Goal: Information Seeking & Learning: Check status

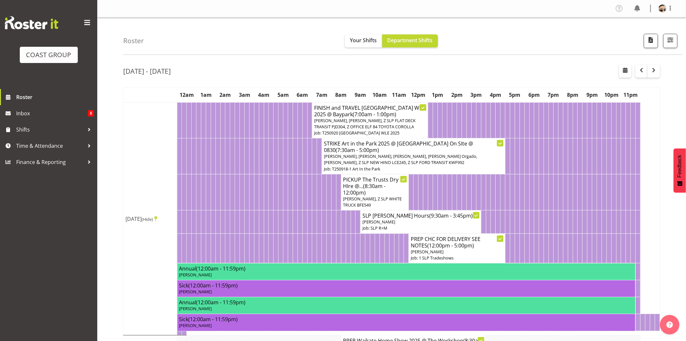
click at [567, 67] on div "[DATE] - [DATE]" at bounding box center [391, 72] width 537 height 15
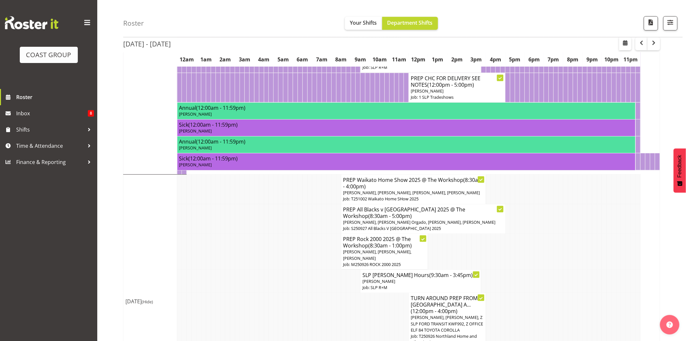
scroll to position [171, 0]
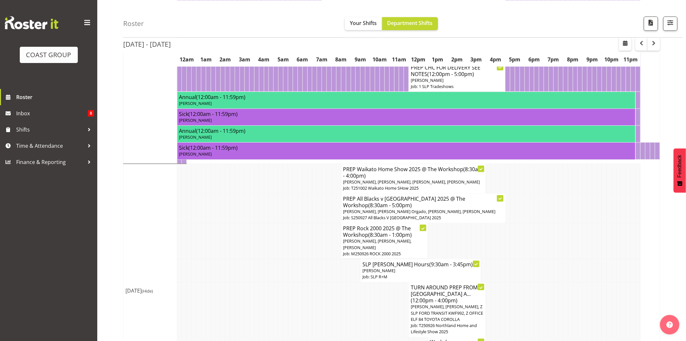
click at [517, 184] on td at bounding box center [517, 179] width 5 height 30
click at [459, 182] on span "Aof Anujarawat, Coel Phillips, Hayden Watts, Michel Bonette" at bounding box center [412, 182] width 137 height 6
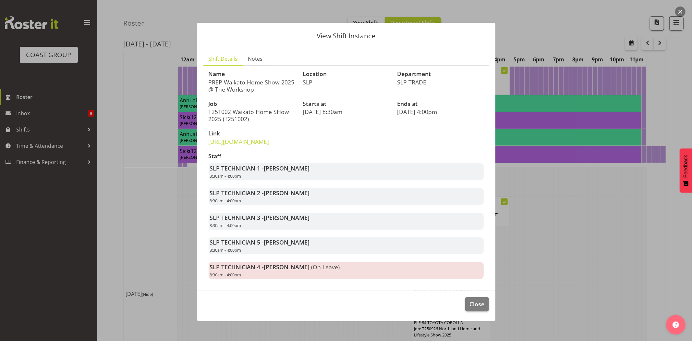
scroll to position [1, 0]
click at [475, 308] on span "Close" at bounding box center [476, 303] width 15 height 8
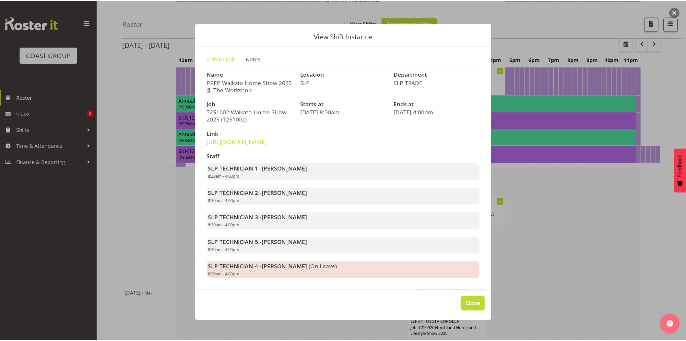
scroll to position [171, 0]
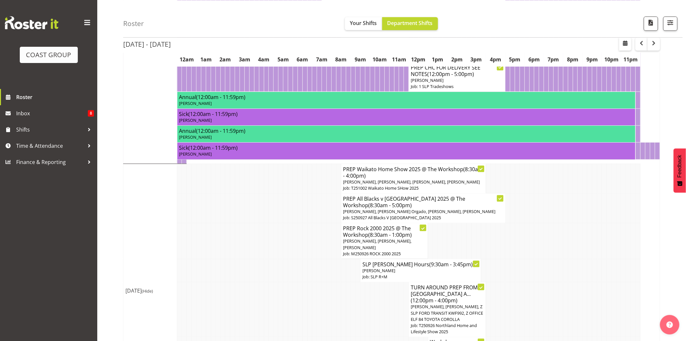
click at [327, 210] on td at bounding box center [329, 208] width 5 height 30
click at [403, 177] on h4 "PREP Waikato Home Show 2025 @ The Workshop (8:30am - 4:00pm)" at bounding box center [414, 172] width 141 height 13
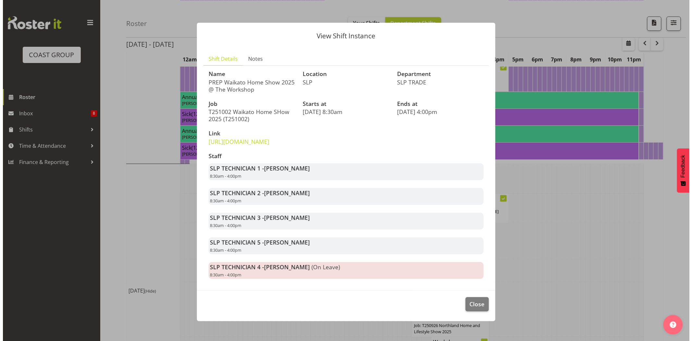
scroll to position [168, 0]
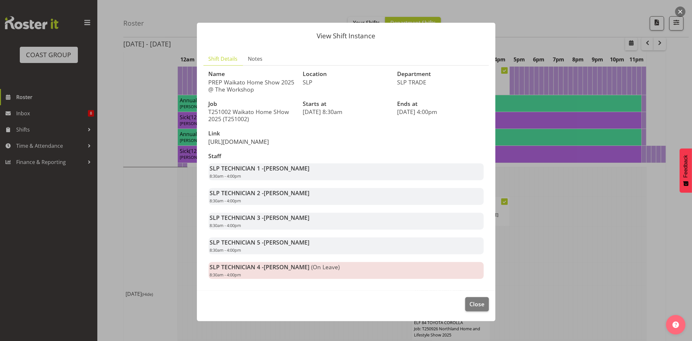
click at [269, 145] on link "[URL][DOMAIN_NAME]" at bounding box center [239, 142] width 61 height 8
click at [477, 308] on span "Close" at bounding box center [476, 303] width 15 height 8
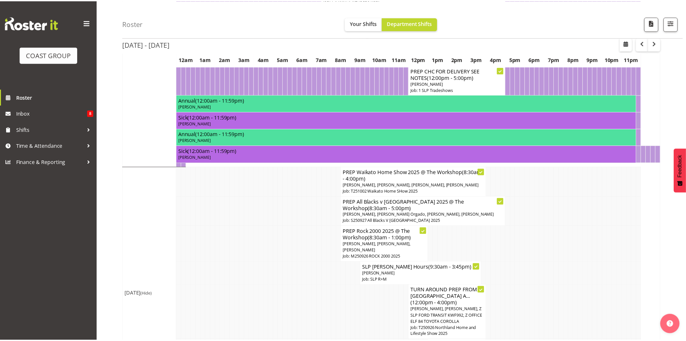
scroll to position [171, 0]
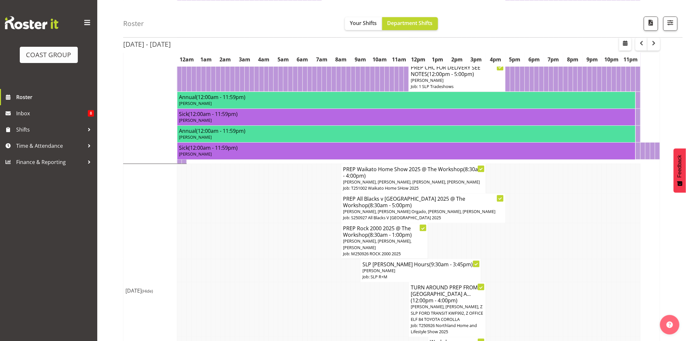
click at [516, 182] on td at bounding box center [517, 179] width 5 height 30
click at [529, 237] on td at bounding box center [527, 241] width 5 height 36
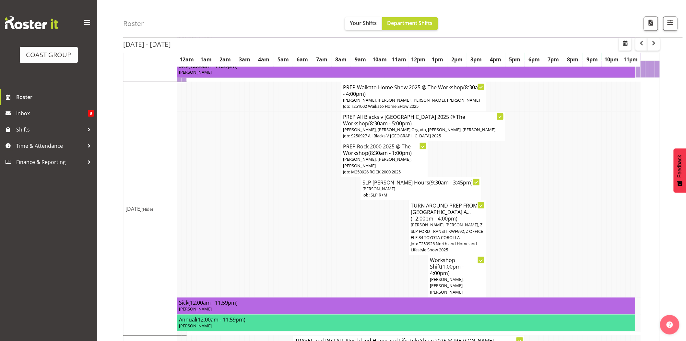
scroll to position [277, 0]
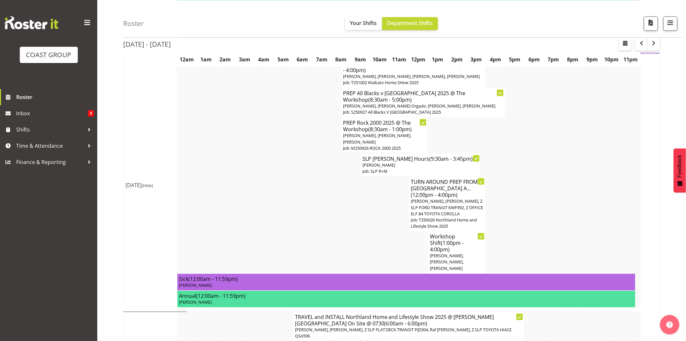
click at [534, 213] on tr "TURN AROUND PREP FROM TAURANGA A... (12:00pm - 4:00pm) Lance Ferguson, Raf Hann…" at bounding box center [392, 203] width 537 height 55
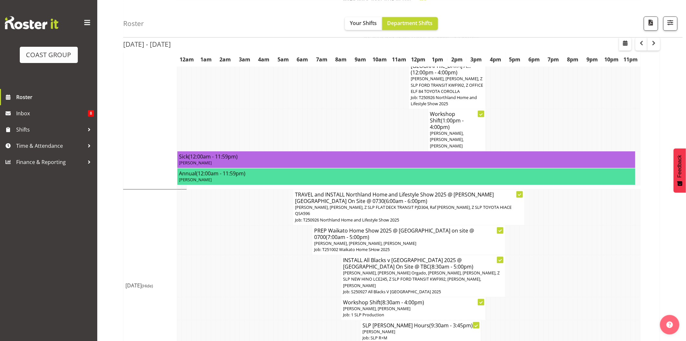
scroll to position [413, 0]
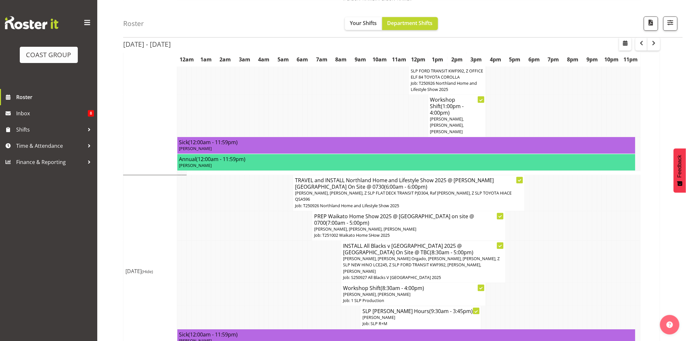
click at [421, 106] on td at bounding box center [421, 116] width 5 height 43
click at [404, 104] on td at bounding box center [406, 116] width 5 height 43
click at [419, 106] on td at bounding box center [421, 116] width 5 height 43
click at [511, 245] on td at bounding box center [512, 262] width 5 height 42
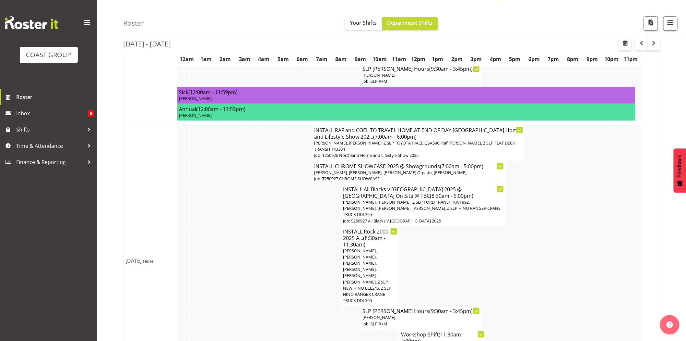
scroll to position [659, 0]
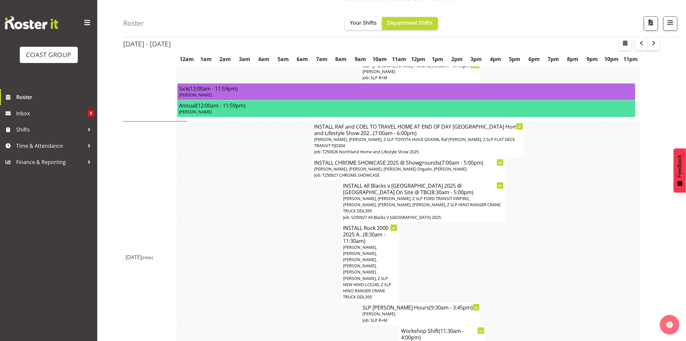
click at [613, 222] on td at bounding box center [614, 262] width 5 height 80
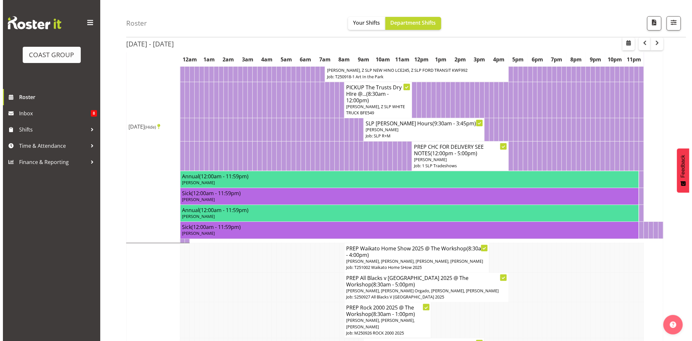
scroll to position [0, 0]
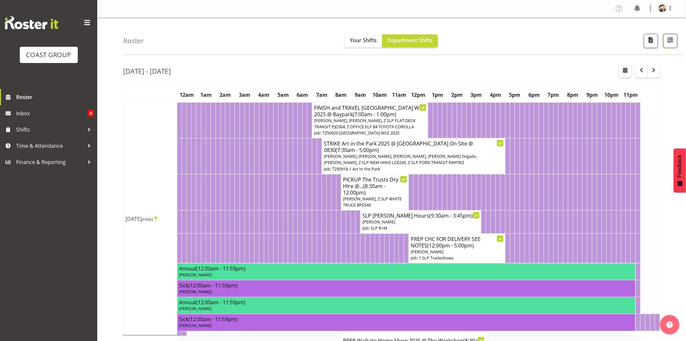
click at [664, 38] on button "button" at bounding box center [671, 41] width 14 height 14
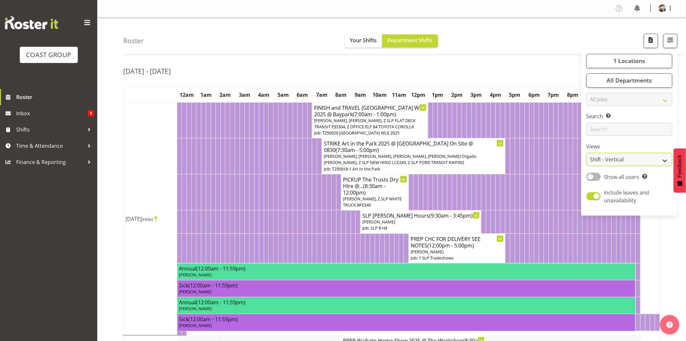
click at [638, 158] on select "Staff Role Shift - Horizontal Shift - Vertical Staff - Location" at bounding box center [630, 159] width 86 height 13
select select "staff"
click at [587, 153] on select "Staff Role Shift - Horizontal Shift - Vertical Staff - Location" at bounding box center [630, 159] width 86 height 13
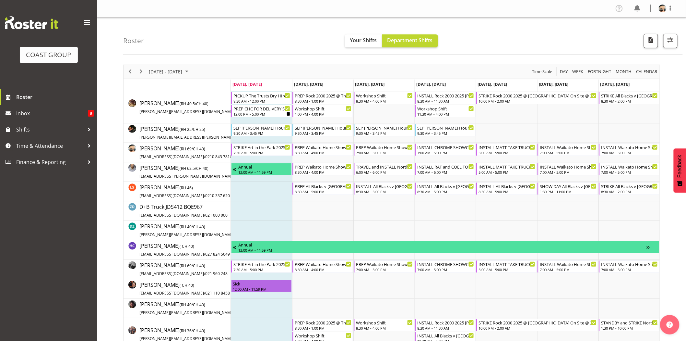
click at [341, 228] on td "Timeline Week of September 22, 2025" at bounding box center [322, 230] width 61 height 19
click at [260, 151] on div "7:30 AM - 5:00 PM" at bounding box center [262, 152] width 57 height 5
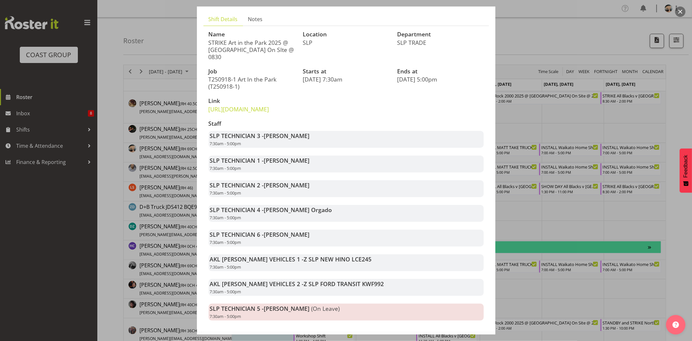
scroll to position [75, 0]
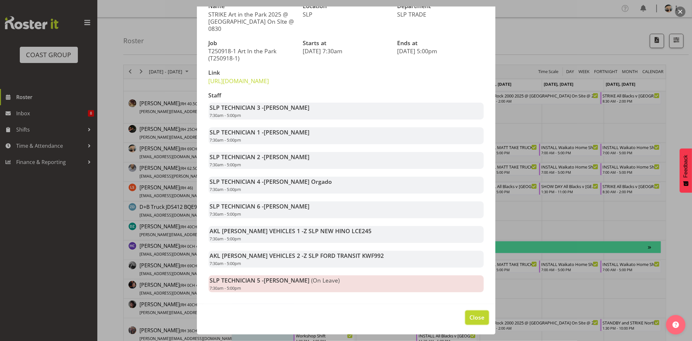
click at [469, 313] on span "Close" at bounding box center [476, 317] width 15 height 8
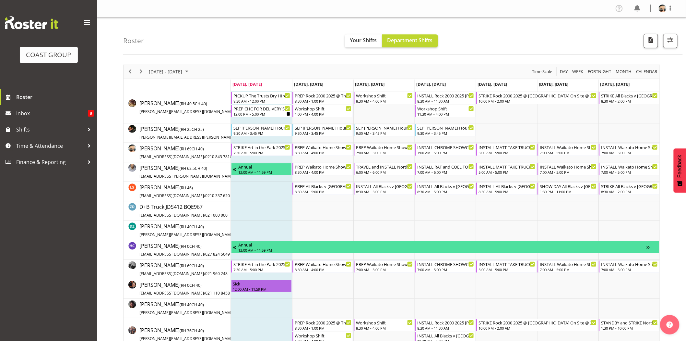
click at [345, 69] on div "[DATE] - [DATE] [DATE] Day Week Fortnight Month calendar Month Agenda Time Scale" at bounding box center [392, 72] width 537 height 14
click at [355, 70] on div "[DATE] - [DATE] [DATE] Day Week Fortnight Month calendar Month Agenda Time Scale" at bounding box center [392, 72] width 537 height 14
click at [140, 71] on span "Next" at bounding box center [141, 71] width 8 height 8
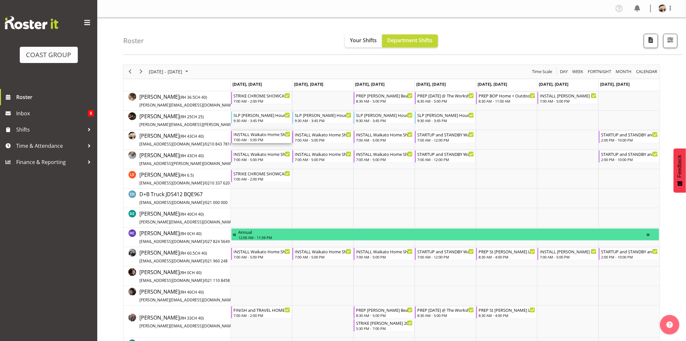
click at [278, 137] on div "INSTALL Waikato Home Show 2025 @ [GEOGRAPHIC_DATA]" at bounding box center [262, 134] width 57 height 6
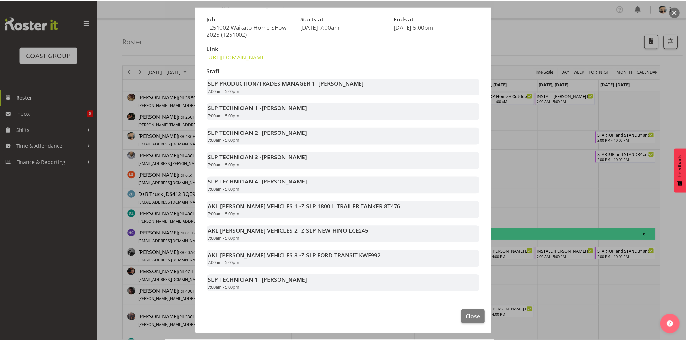
scroll to position [99, 0]
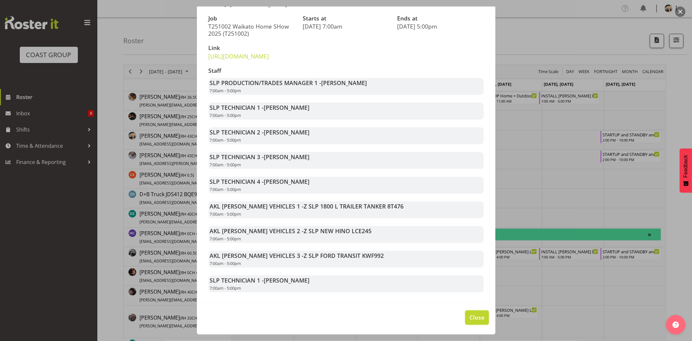
click at [474, 314] on span "Close" at bounding box center [476, 317] width 15 height 8
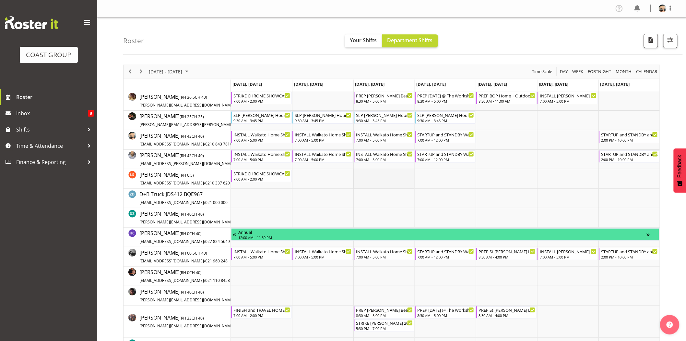
click at [354, 186] on td "Timeline Week of September 29, 2025" at bounding box center [384, 178] width 61 height 19
click at [141, 71] on span "Next" at bounding box center [141, 71] width 8 height 8
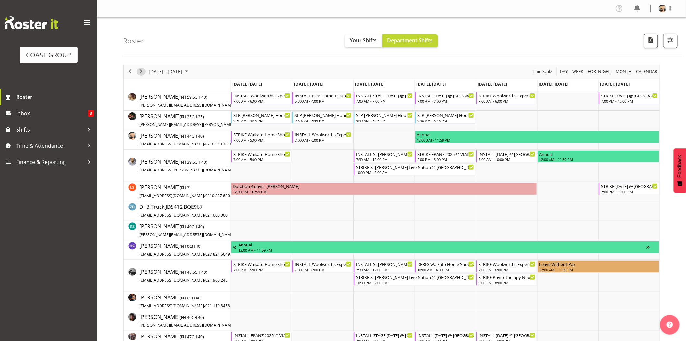
click at [142, 72] on span "Next" at bounding box center [141, 71] width 8 height 8
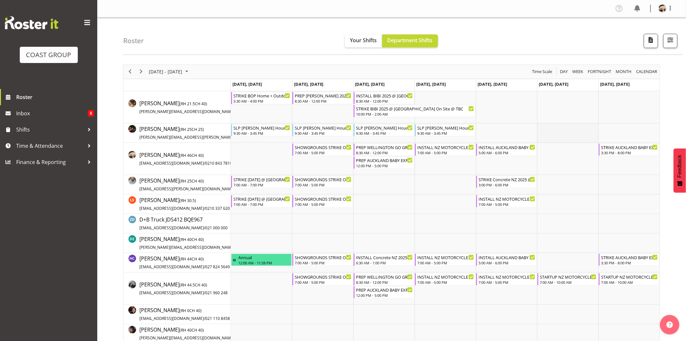
click at [541, 135] on td "Timeline Week of October 13, 2025" at bounding box center [568, 132] width 61 height 19
click at [51, 147] on span "Time & Attendance" at bounding box center [50, 146] width 68 height 10
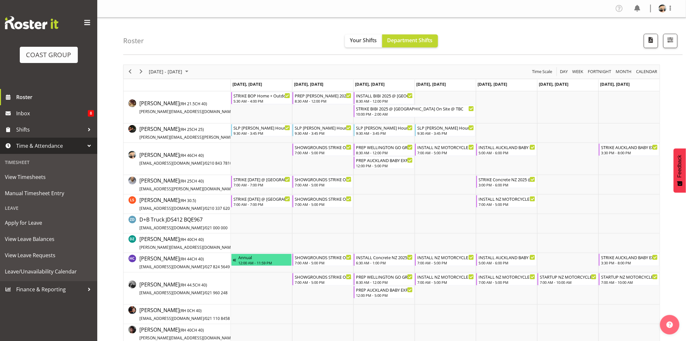
click at [51, 147] on span "Time & Attendance" at bounding box center [50, 146] width 68 height 10
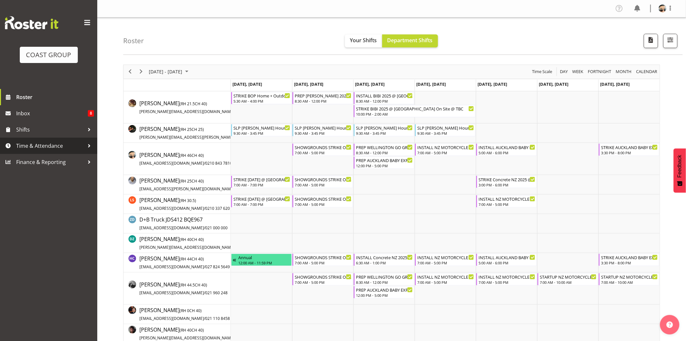
click at [51, 147] on span "Time & Attendance" at bounding box center [50, 146] width 68 height 10
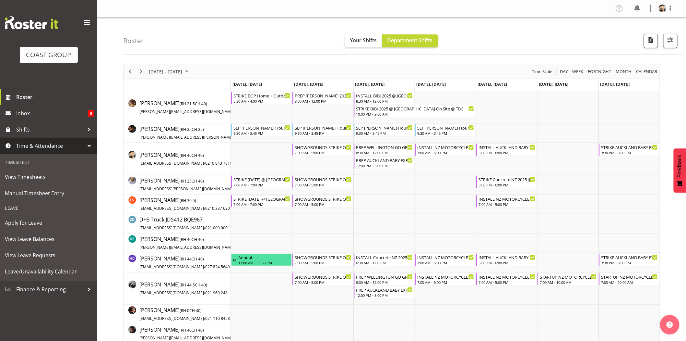
click at [51, 147] on span "Time & Attendance" at bounding box center [50, 146] width 68 height 10
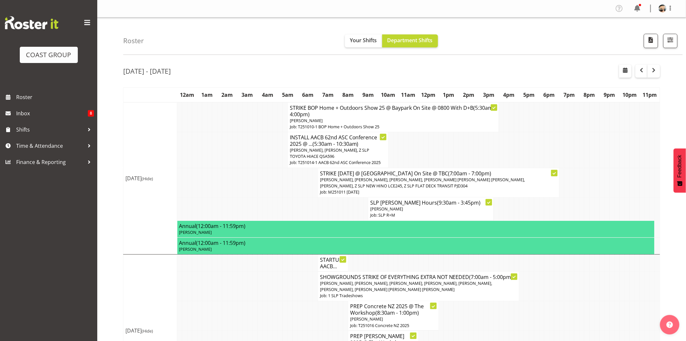
click at [599, 44] on div "Roster Your Shifts Department Shifts 1 Locations Clear CARLTON EVENTS [PERSON_N…" at bounding box center [403, 36] width 560 height 37
click at [673, 40] on span "button" at bounding box center [671, 40] width 8 height 8
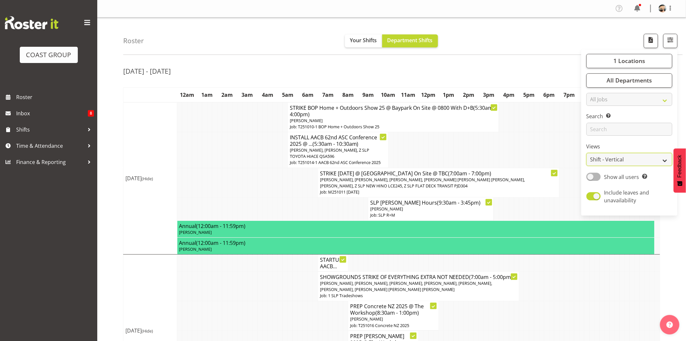
click at [625, 158] on select "Staff Role Shift - Horizontal Shift - Vertical Staff - Location" at bounding box center [630, 159] width 86 height 13
select select "staff"
click at [587, 153] on select "Staff Role Shift - Horizontal Shift - Vertical Staff - Location" at bounding box center [630, 159] width 86 height 13
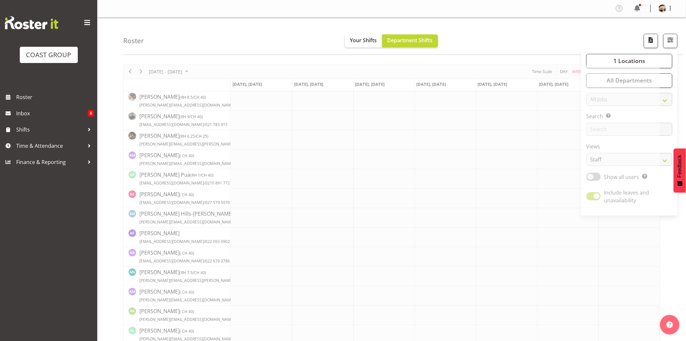
click at [484, 34] on div "Roster Your Shifts Department Shifts 1 Locations Clear CARLTON EVENTS [PERSON_N…" at bounding box center [403, 36] width 560 height 37
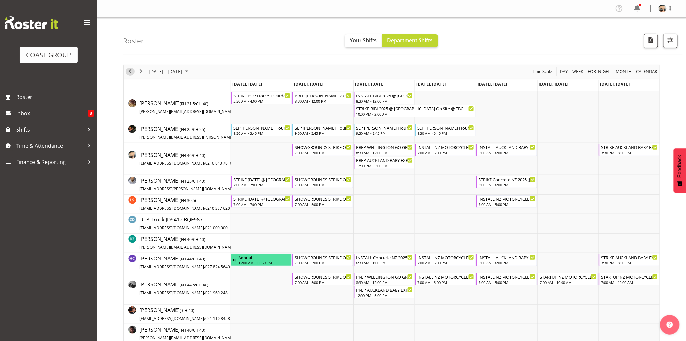
click at [129, 72] on span "Previous" at bounding box center [130, 71] width 8 height 8
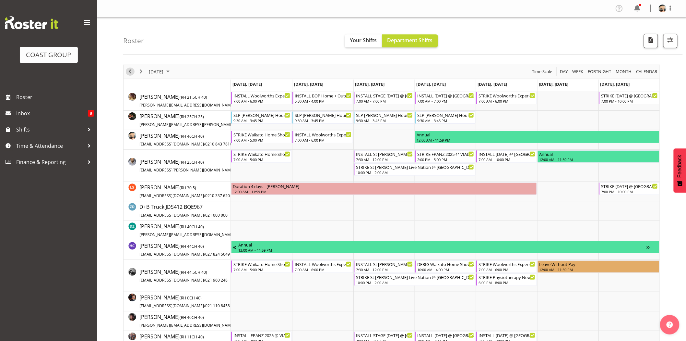
click at [130, 72] on span "Previous" at bounding box center [130, 71] width 8 height 8
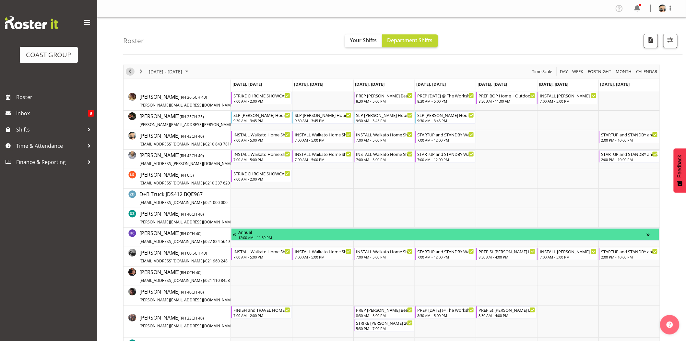
click at [130, 72] on span "Previous" at bounding box center [130, 71] width 8 height 8
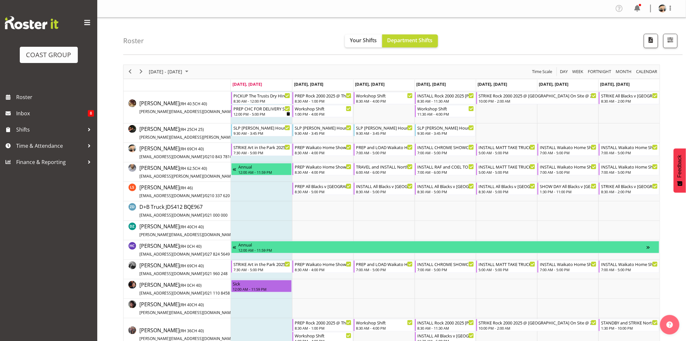
click at [387, 70] on div "[DATE] - [DATE] [DATE] Day Week Fortnight Month calendar Month Agenda Time Scale" at bounding box center [392, 72] width 537 height 14
click at [370, 154] on div "7:00 AM - 5:00 PM" at bounding box center [384, 152] width 57 height 5
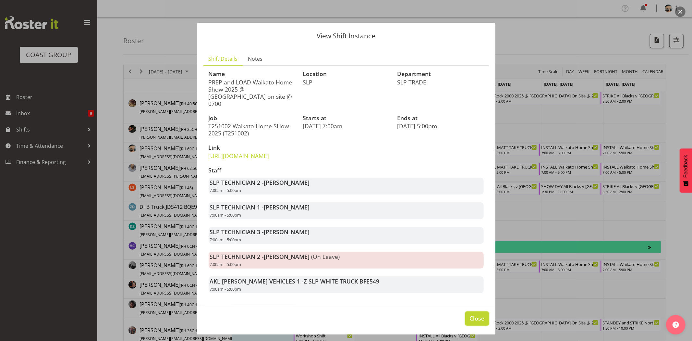
click at [475, 322] on span "Close" at bounding box center [476, 318] width 15 height 8
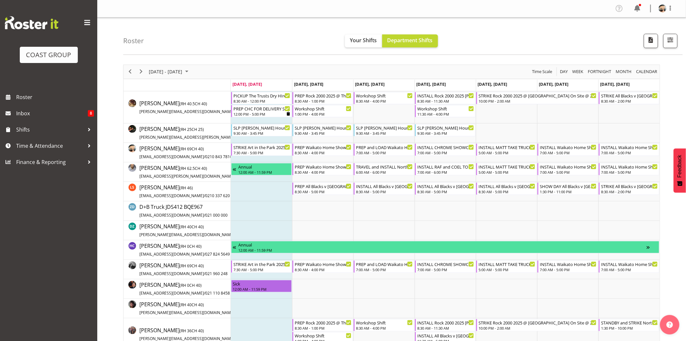
click at [368, 139] on td "Timeline Week of September 22, 2025" at bounding box center [384, 132] width 61 height 19
click at [448, 147] on div "INSTALL CHROME SHOWCASE 2025 @ Showgrounds" at bounding box center [446, 146] width 57 height 6
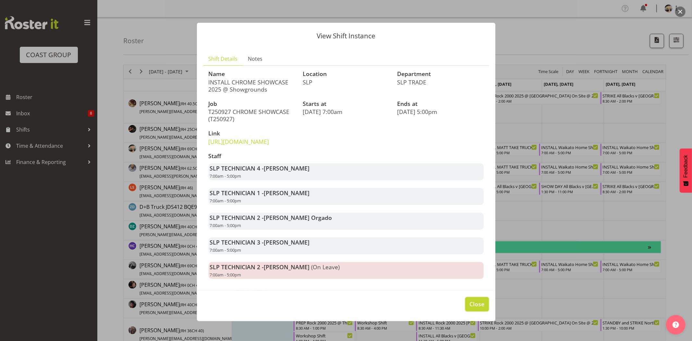
click at [469, 308] on span "Close" at bounding box center [476, 303] width 15 height 8
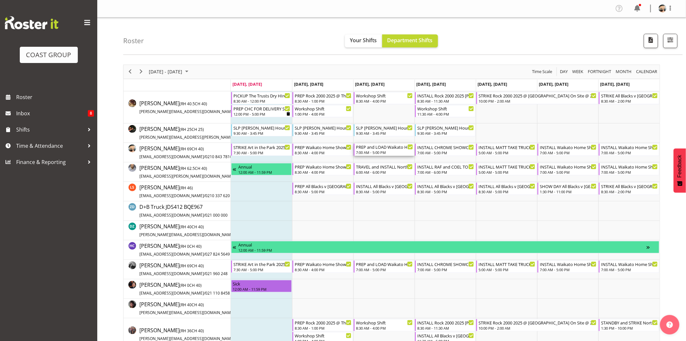
click at [383, 152] on div "7:00 AM - 5:00 PM" at bounding box center [384, 152] width 57 height 5
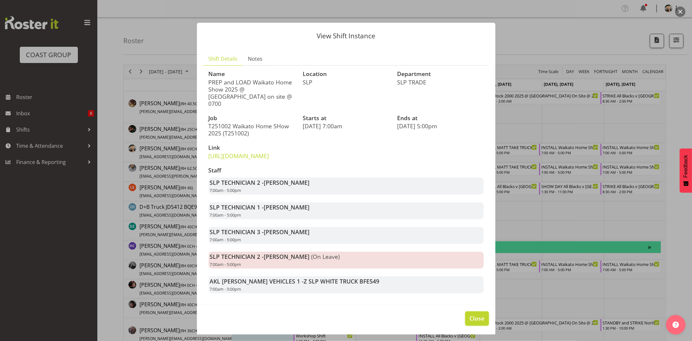
click at [472, 322] on span "Close" at bounding box center [476, 318] width 15 height 8
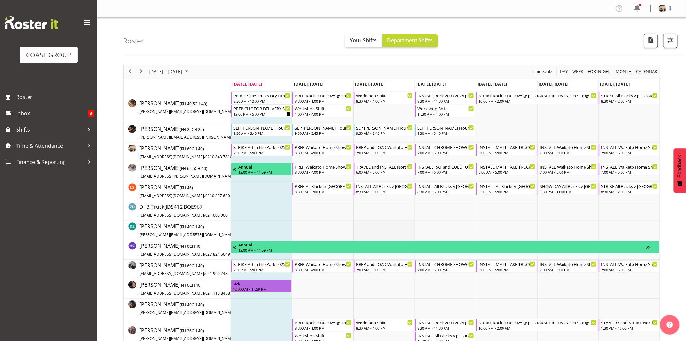
click at [400, 229] on td "Timeline Week of September 22, 2025" at bounding box center [384, 230] width 61 height 19
click at [321, 151] on div "8:30 AM - 4:00 PM" at bounding box center [323, 152] width 57 height 5
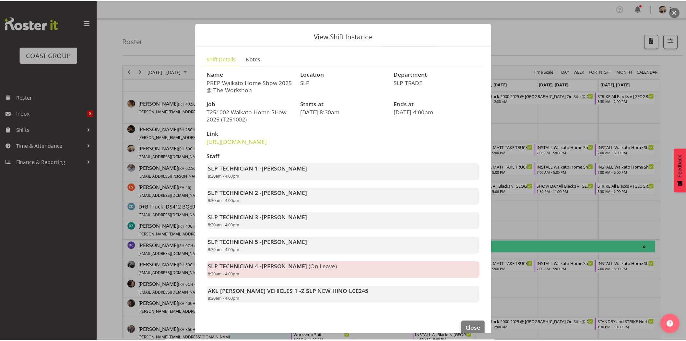
scroll to position [25, 0]
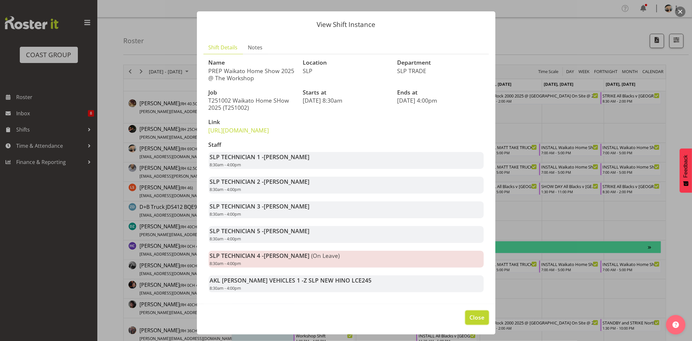
click at [469, 319] on span "Close" at bounding box center [476, 317] width 15 height 8
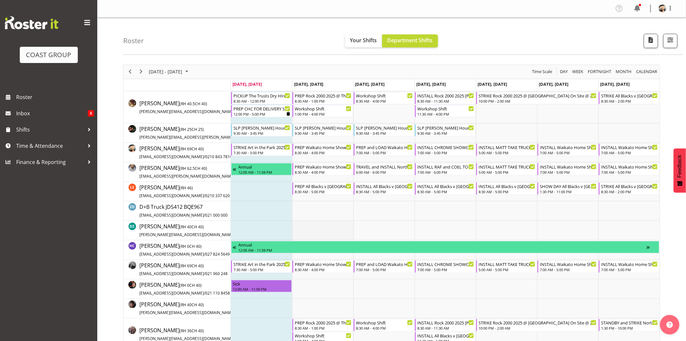
click at [297, 228] on td "Timeline Week of September 22, 2025" at bounding box center [322, 230] width 61 height 19
click at [318, 149] on div "PREP Waikato Home Show 2025 @ The Workshop" at bounding box center [323, 146] width 57 height 6
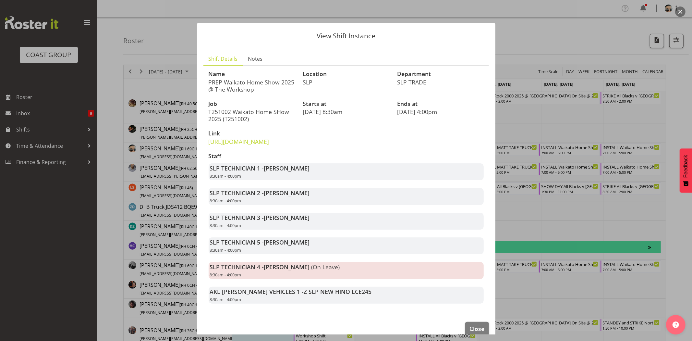
drag, startPoint x: 502, startPoint y: 300, endPoint x: 504, endPoint y: 326, distance: 25.4
click at [506, 326] on div at bounding box center [346, 170] width 692 height 341
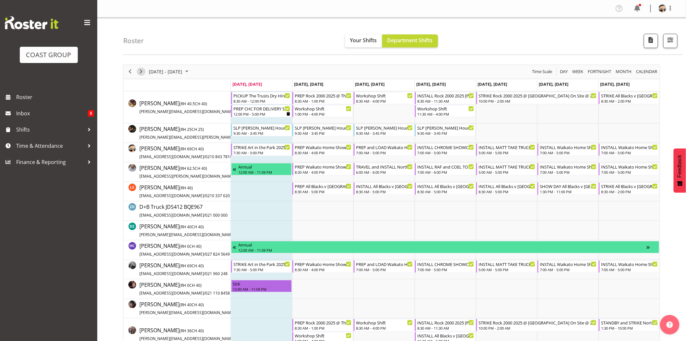
click at [139, 71] on span "Next" at bounding box center [141, 71] width 8 height 8
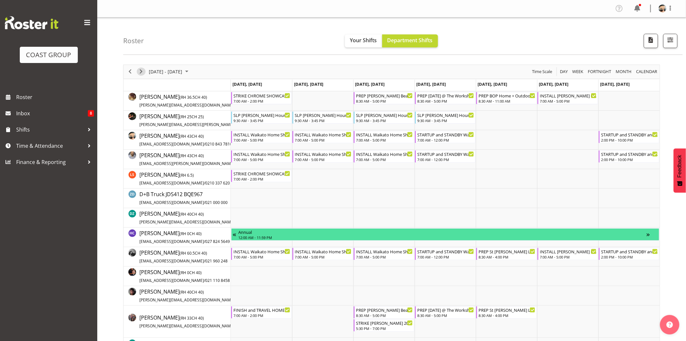
click at [137, 72] on button "Next" at bounding box center [141, 71] width 9 height 8
